Goal: Task Accomplishment & Management: Use online tool/utility

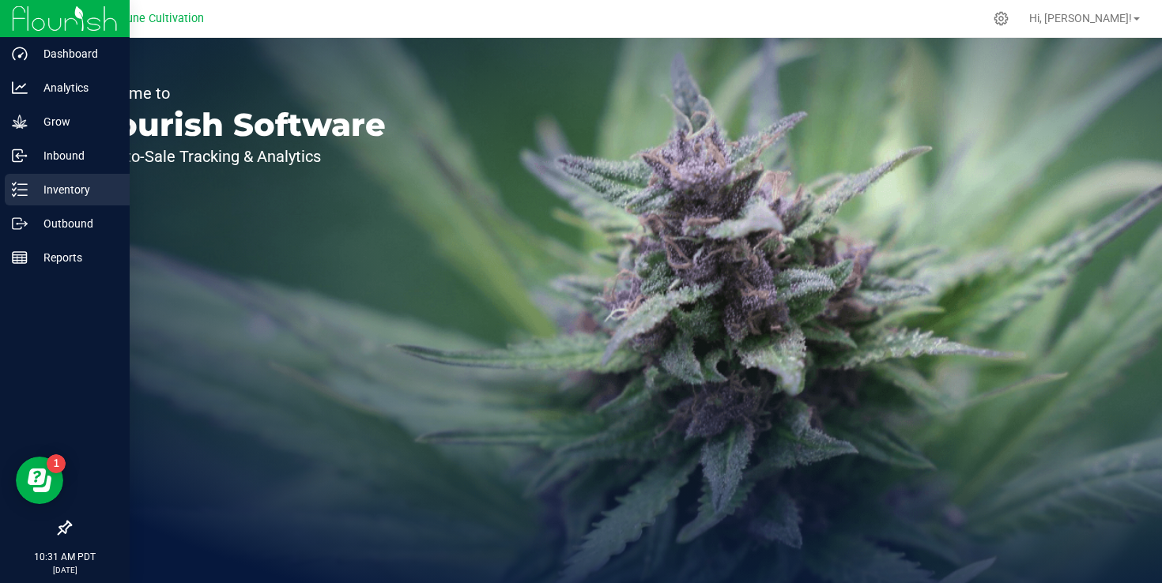
click at [66, 192] on p "Inventory" at bounding box center [75, 189] width 95 height 19
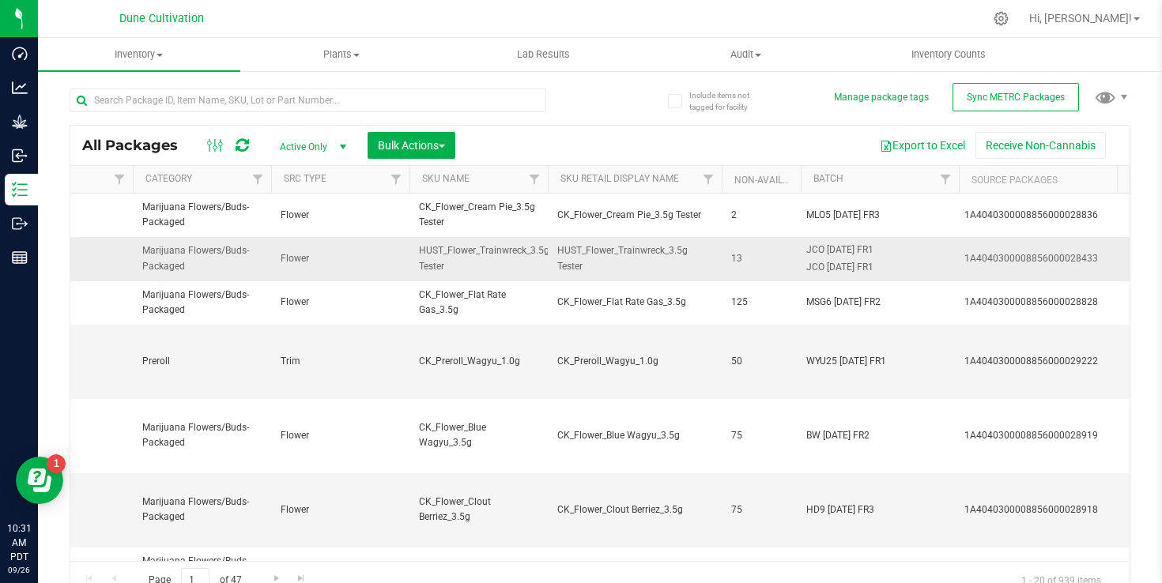
scroll to position [0, 3419]
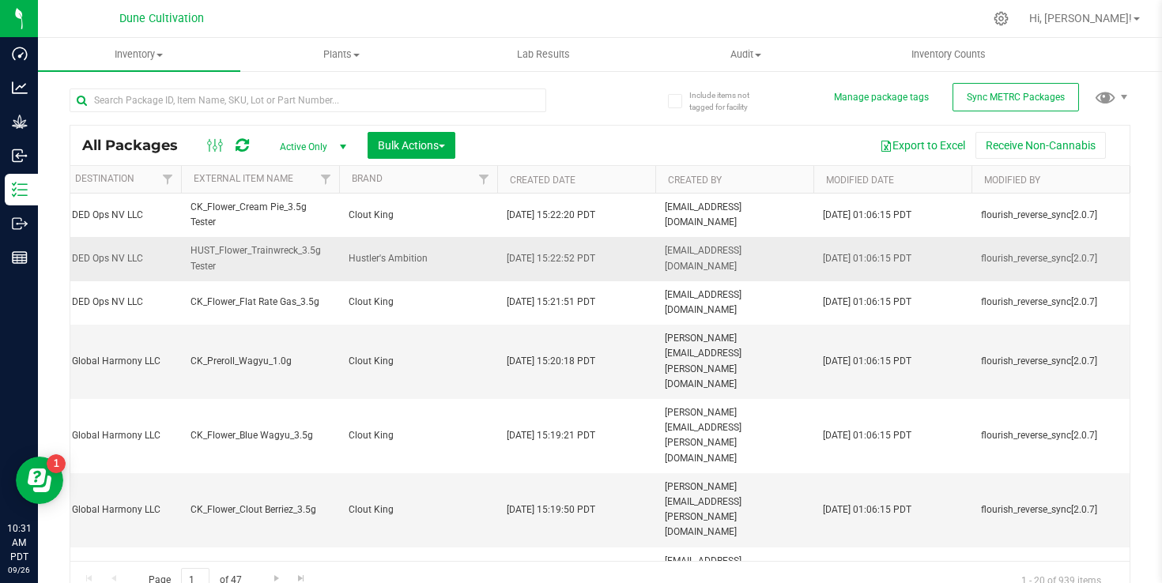
click at [702, 262] on span "[EMAIL_ADDRESS][DOMAIN_NAME]" at bounding box center [734, 258] width 139 height 30
click at [212, 153] on icon at bounding box center [215, 145] width 17 height 19
click at [1009, 17] on icon at bounding box center [1001, 18] width 17 height 17
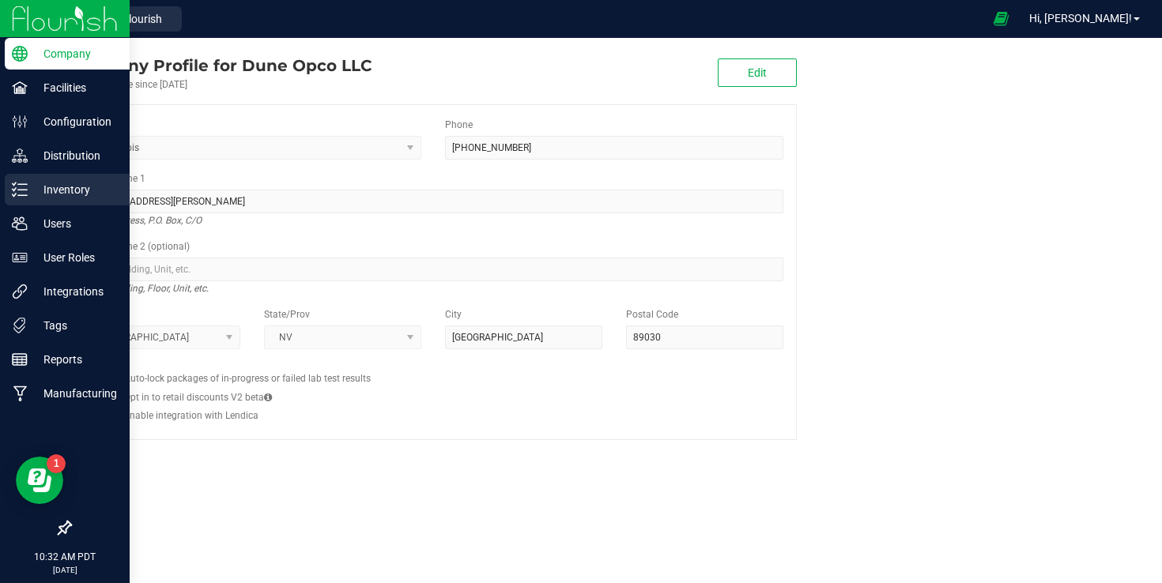
click at [47, 196] on p "Inventory" at bounding box center [75, 189] width 95 height 19
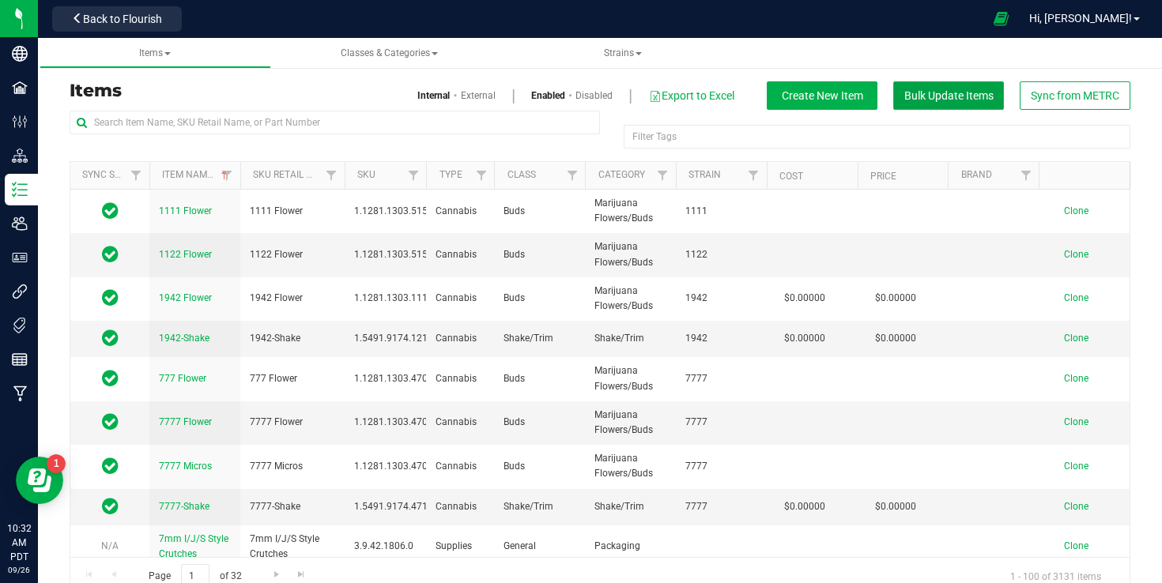
click at [963, 99] on span "Bulk Update Items" at bounding box center [948, 95] width 89 height 13
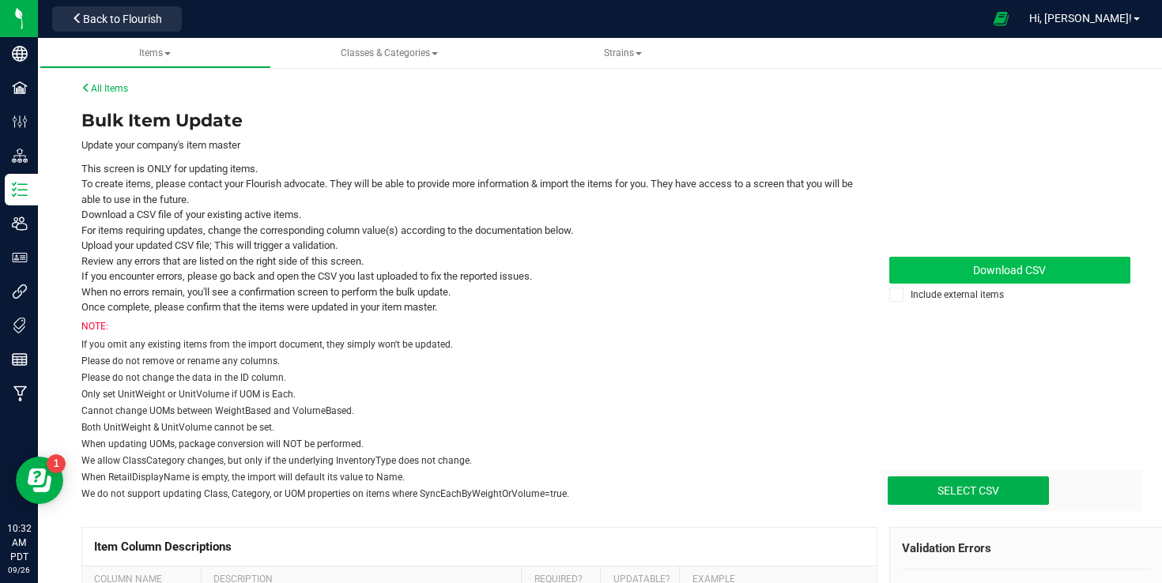
click at [964, 261] on link "Download CSV" at bounding box center [1010, 270] width 242 height 27
